Goal: Transaction & Acquisition: Purchase product/service

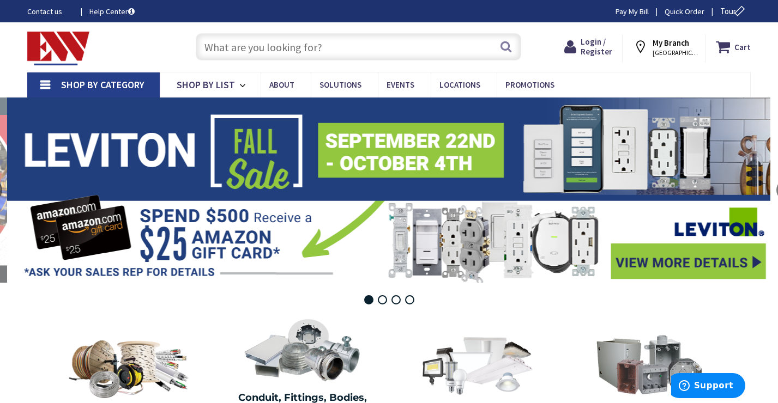
click at [399, 45] on input "text" at bounding box center [359, 46] width 326 height 27
click at [590, 45] on span "Login / Register" at bounding box center [597, 47] width 32 height 20
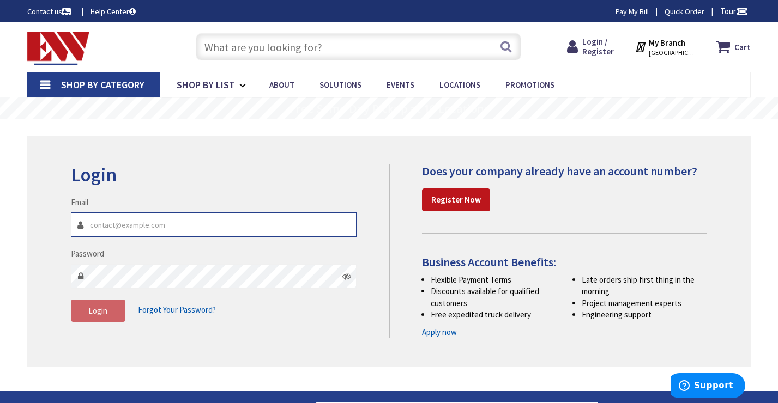
type input "[EMAIL_ADDRESS][DOMAIN_NAME]"
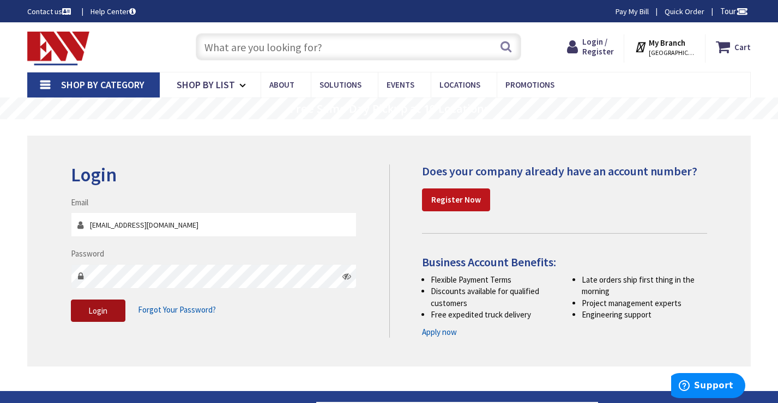
click at [116, 313] on button "Login" at bounding box center [98, 311] width 55 height 23
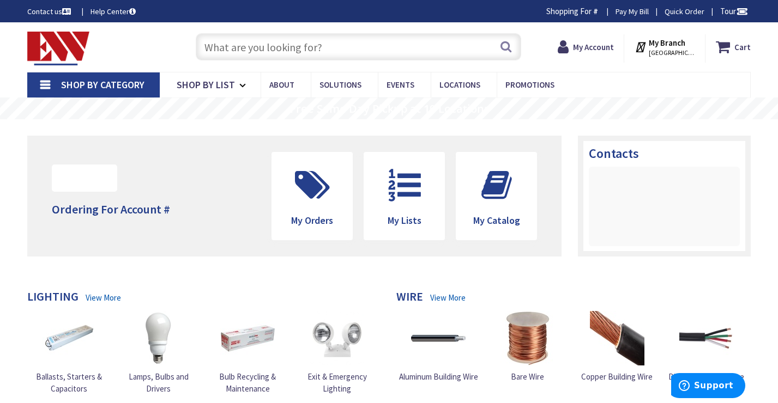
click at [367, 49] on input "text" at bounding box center [359, 46] width 326 height 27
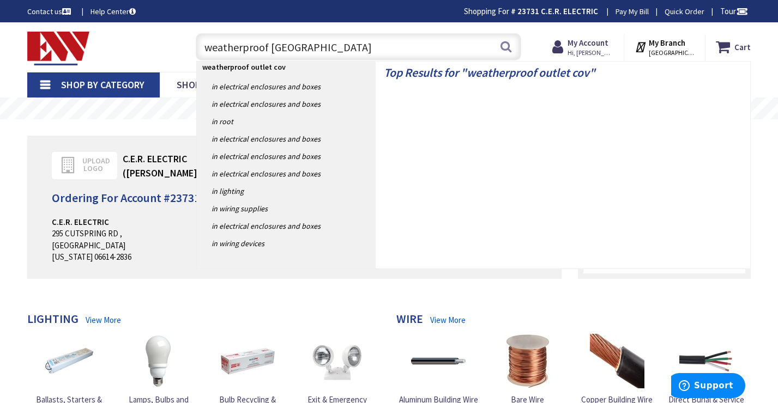
type input "weatherproof outlet cover"
